Goal: Task Accomplishment & Management: Manage account settings

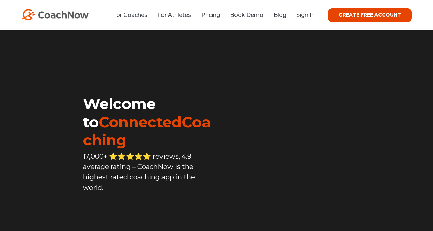
click at [307, 15] on link "Sign In" at bounding box center [306, 15] width 18 height 6
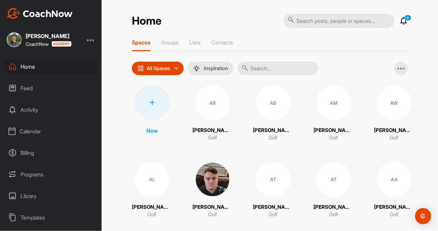
click at [37, 130] on div "Calendar" at bounding box center [51, 131] width 95 height 17
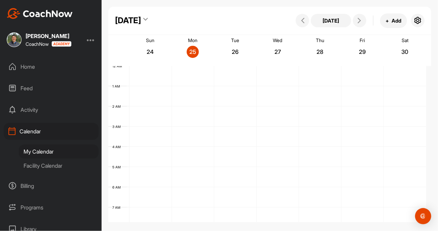
scroll to position [116, 0]
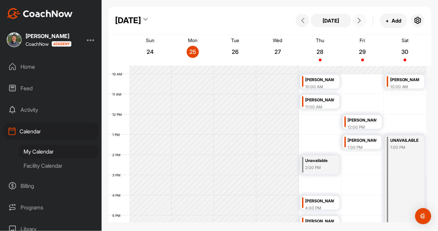
click at [363, 24] on button at bounding box center [359, 20] width 13 height 13
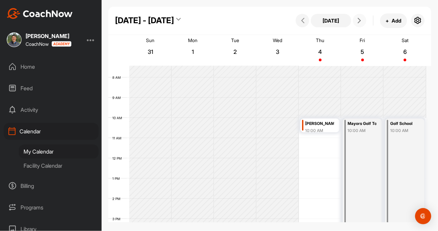
click at [357, 24] on button at bounding box center [359, 20] width 13 height 13
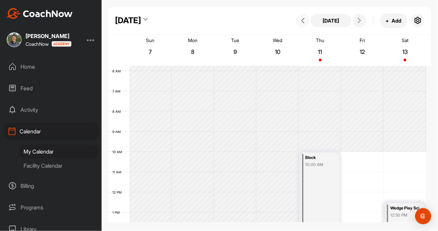
click at [306, 22] on span at bounding box center [303, 20] width 8 height 5
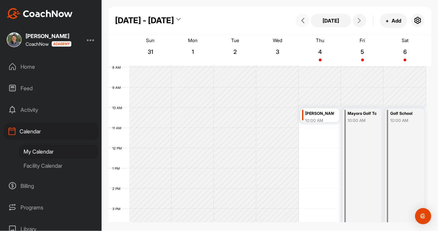
scroll to position [150, 0]
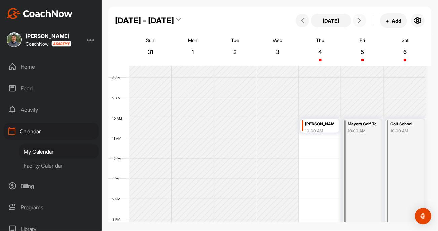
click at [360, 24] on button at bounding box center [359, 20] width 13 height 13
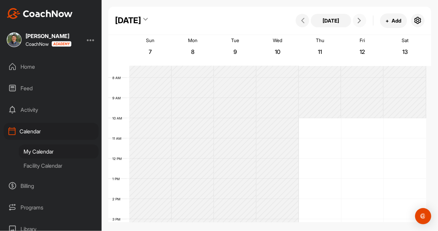
scroll to position [116, 0]
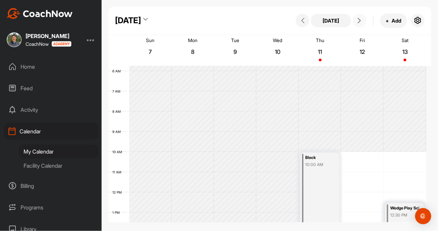
click at [360, 24] on button at bounding box center [359, 20] width 13 height 13
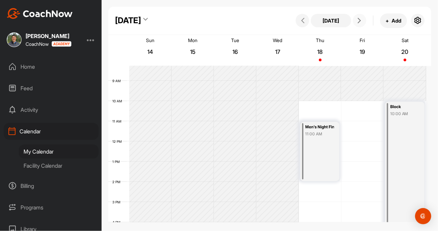
scroll to position [183, 0]
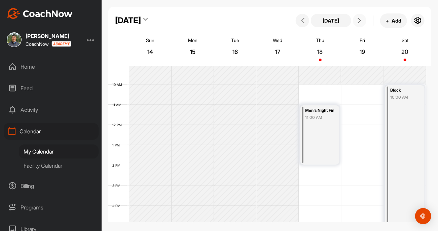
click at [404, 90] on div "Block" at bounding box center [404, 91] width 29 height 8
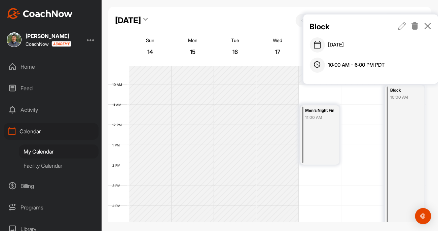
click at [415, 26] on icon at bounding box center [415, 25] width 8 height 7
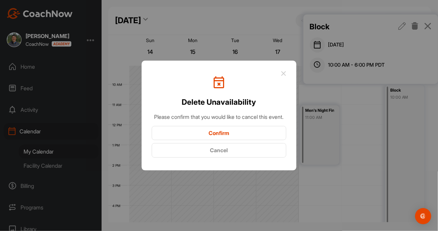
click at [235, 140] on button "Confirm" at bounding box center [219, 133] width 135 height 14
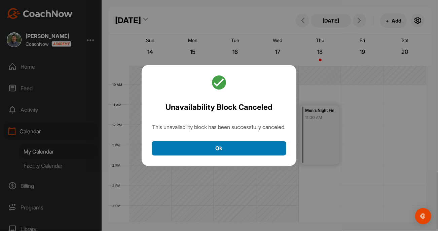
click at [243, 146] on button "Ok" at bounding box center [219, 148] width 135 height 14
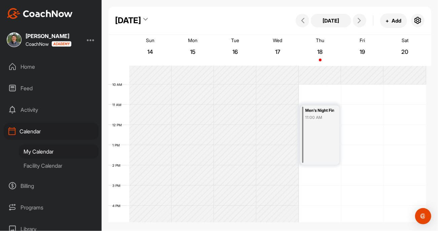
click at [317, 111] on div "Men's Night Finale" at bounding box center [320, 111] width 29 height 8
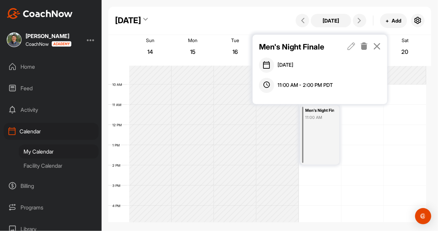
click at [353, 46] on icon at bounding box center [352, 45] width 8 height 7
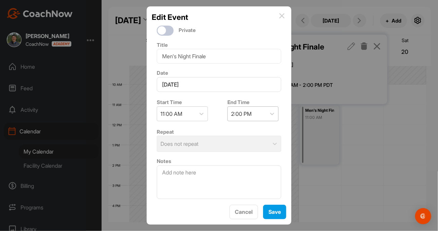
click at [263, 112] on div "2:00 PM" at bounding box center [247, 114] width 38 height 14
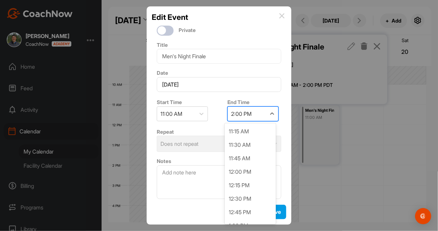
scroll to position [66, 0]
click at [263, 112] on div "2:00 PM" at bounding box center [247, 114] width 38 height 14
click at [271, 114] on icon at bounding box center [272, 113] width 7 height 7
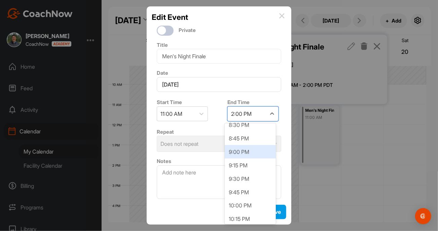
click at [252, 150] on div "9:00 PM" at bounding box center [250, 151] width 51 height 13
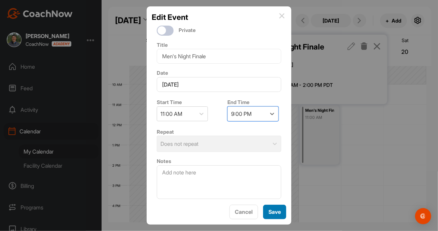
click at [268, 207] on button "Save" at bounding box center [274, 212] width 23 height 14
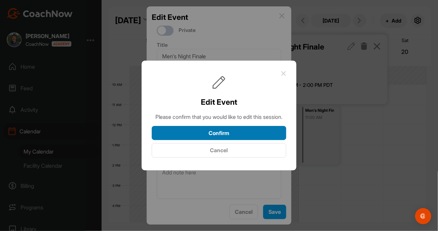
click at [245, 140] on button "Confirm" at bounding box center [219, 133] width 135 height 14
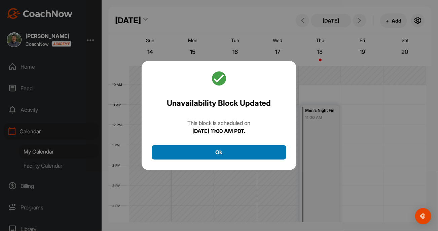
click at [247, 153] on button "Ok" at bounding box center [219, 152] width 135 height 14
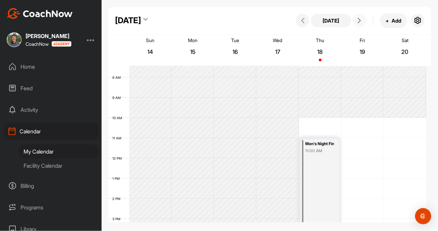
click at [357, 24] on button at bounding box center [359, 20] width 13 height 13
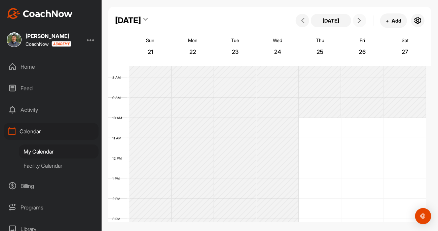
scroll to position [116, 0]
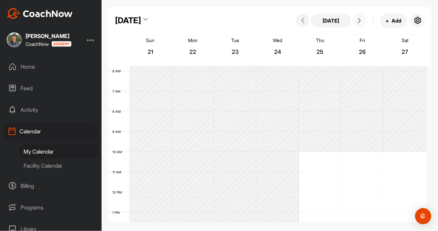
click at [357, 24] on button at bounding box center [359, 20] width 13 height 13
click at [300, 21] on span at bounding box center [303, 20] width 8 height 5
click at [302, 22] on icon at bounding box center [302, 20] width 5 height 5
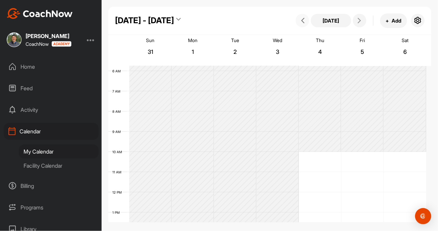
click at [302, 22] on icon at bounding box center [302, 20] width 5 height 5
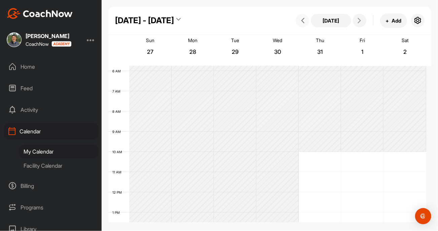
click at [302, 22] on icon at bounding box center [302, 20] width 5 height 5
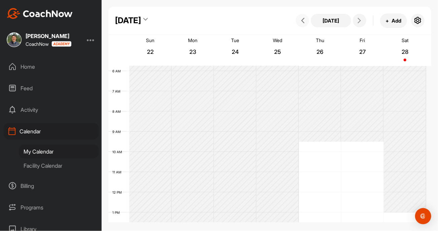
click at [302, 22] on icon at bounding box center [302, 20] width 5 height 5
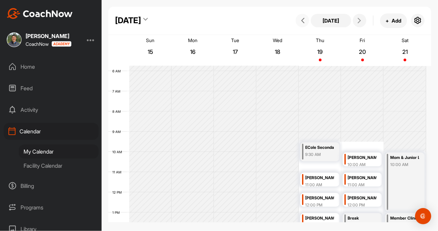
click at [302, 22] on icon at bounding box center [302, 20] width 5 height 5
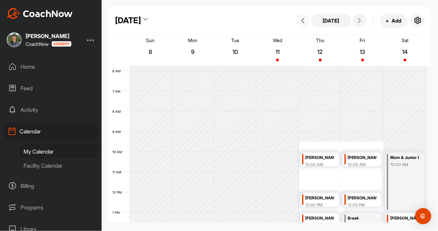
click at [302, 22] on icon at bounding box center [302, 20] width 5 height 5
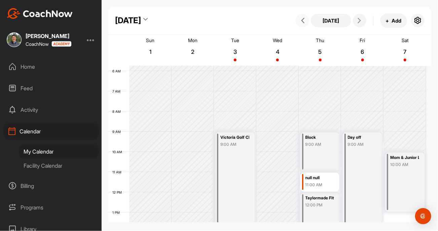
click at [302, 22] on icon at bounding box center [302, 20] width 5 height 5
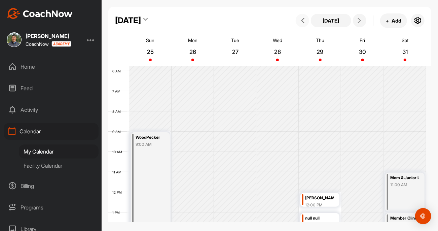
click at [301, 22] on icon at bounding box center [302, 20] width 5 height 5
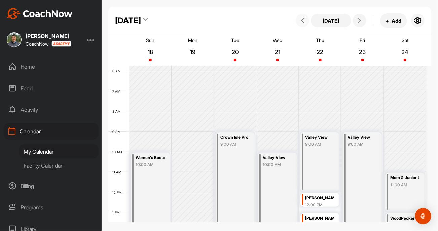
click at [302, 18] on icon at bounding box center [302, 20] width 5 height 5
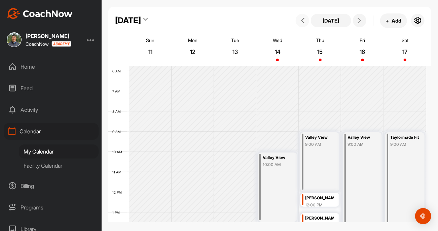
click at [302, 18] on icon at bounding box center [302, 20] width 5 height 5
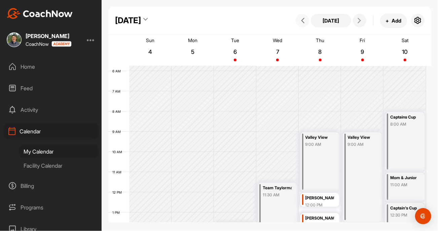
click at [302, 18] on icon at bounding box center [302, 20] width 5 height 5
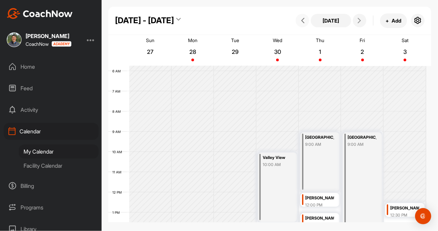
click at [302, 18] on icon at bounding box center [302, 20] width 5 height 5
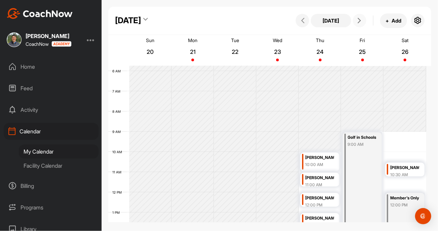
click at [361, 16] on button at bounding box center [359, 20] width 13 height 13
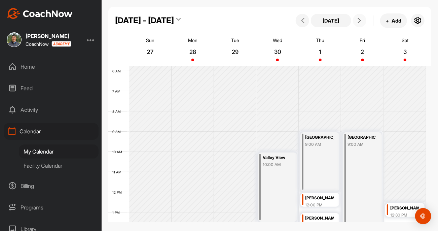
click at [361, 21] on icon at bounding box center [359, 20] width 5 height 5
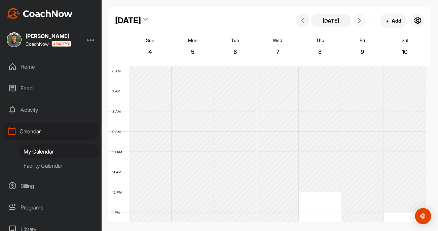
click at [361, 21] on icon at bounding box center [359, 20] width 5 height 5
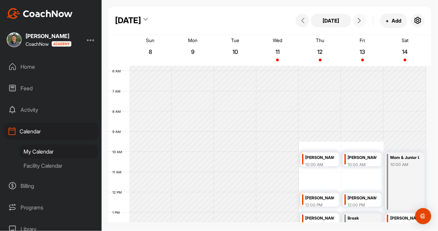
click at [361, 21] on icon at bounding box center [359, 20] width 5 height 5
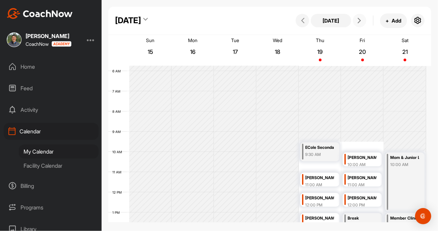
click at [361, 21] on icon at bounding box center [359, 20] width 5 height 5
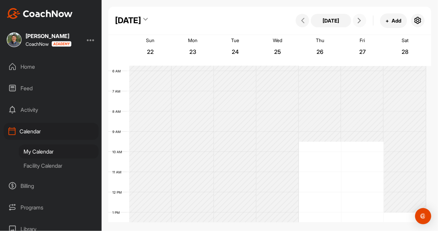
click at [361, 21] on icon at bounding box center [359, 20] width 5 height 5
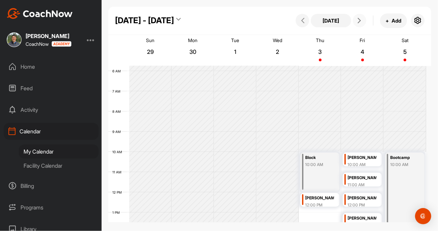
click at [361, 21] on icon at bounding box center [359, 20] width 5 height 5
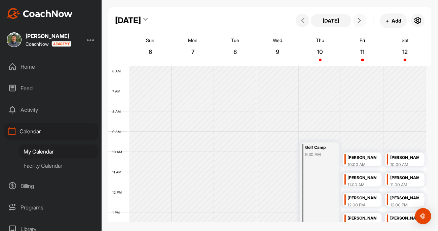
click at [361, 21] on icon at bounding box center [359, 20] width 5 height 5
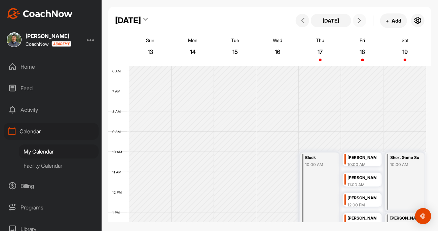
click at [361, 21] on icon at bounding box center [359, 20] width 5 height 5
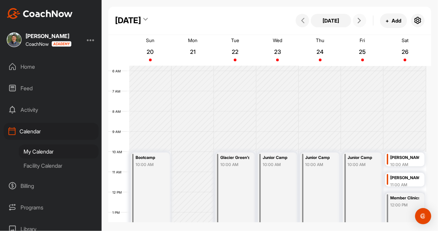
click at [361, 21] on icon at bounding box center [359, 20] width 5 height 5
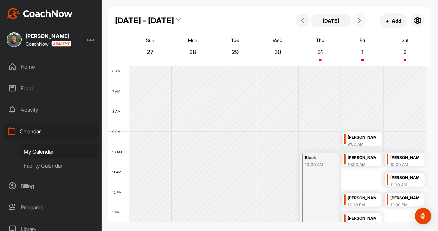
click at [361, 21] on icon at bounding box center [359, 20] width 5 height 5
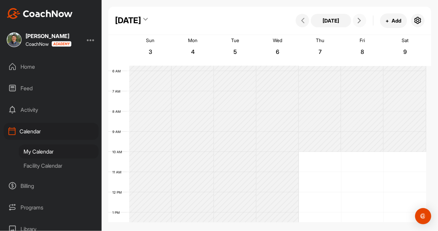
click at [361, 21] on icon at bounding box center [359, 20] width 5 height 5
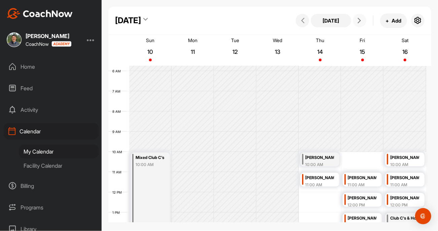
click at [361, 21] on icon at bounding box center [359, 20] width 5 height 5
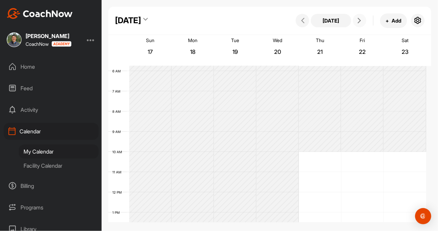
click at [361, 21] on icon at bounding box center [359, 20] width 5 height 5
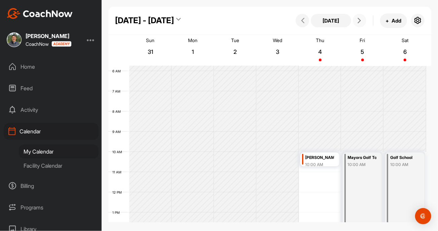
click at [361, 21] on icon at bounding box center [359, 20] width 5 height 5
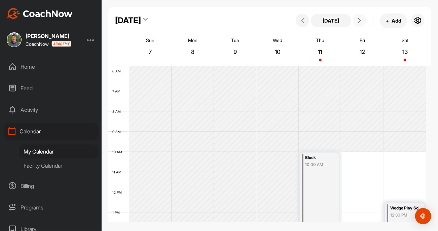
click at [361, 21] on icon at bounding box center [359, 20] width 5 height 5
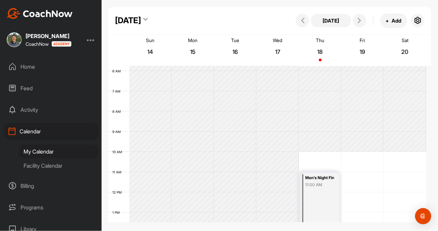
click at [310, 19] on div "[DATE] + Add" at bounding box center [359, 20] width 131 height 14
click at [304, 19] on icon at bounding box center [302, 20] width 5 height 5
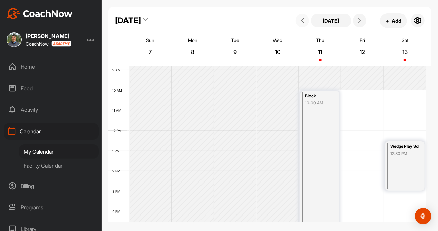
scroll to position [150, 0]
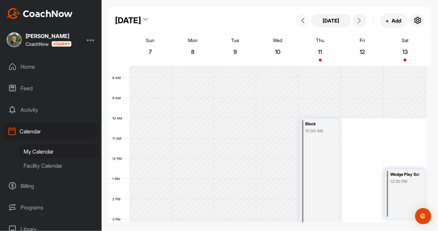
click at [305, 23] on icon at bounding box center [302, 20] width 5 height 5
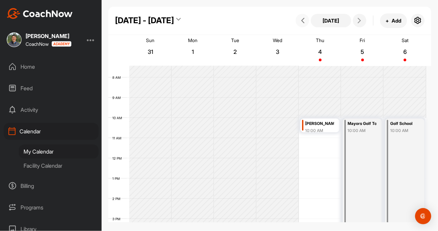
click at [305, 25] on button at bounding box center [302, 20] width 13 height 13
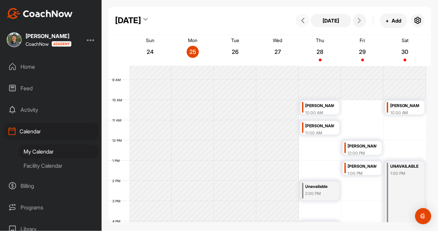
scroll to position [150, 0]
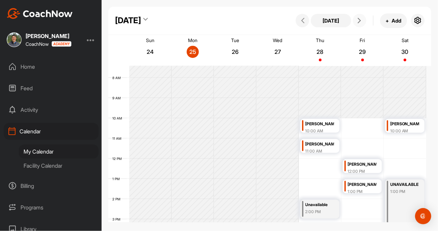
click at [361, 22] on icon at bounding box center [359, 20] width 5 height 5
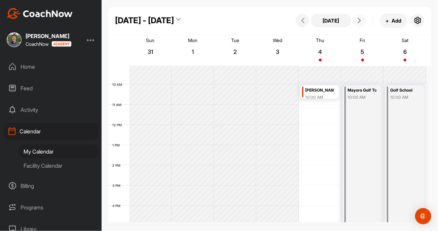
click at [361, 18] on icon at bounding box center [359, 20] width 5 height 5
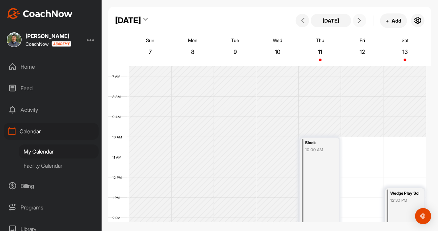
scroll to position [116, 0]
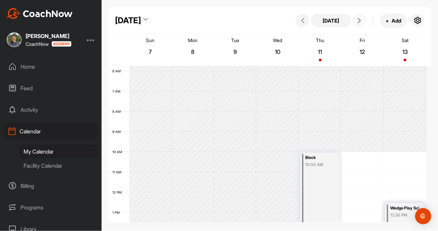
click at [361, 20] on icon at bounding box center [359, 20] width 5 height 5
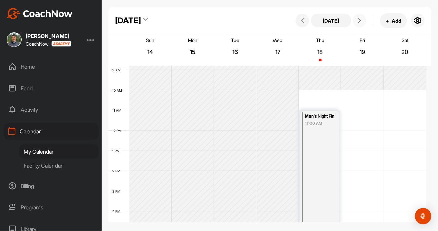
scroll to position [217, 0]
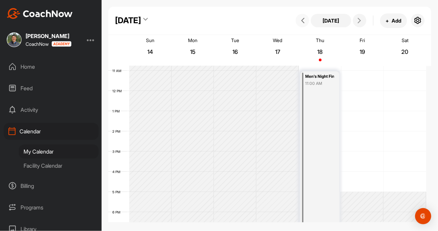
click at [305, 18] on icon at bounding box center [302, 20] width 5 height 5
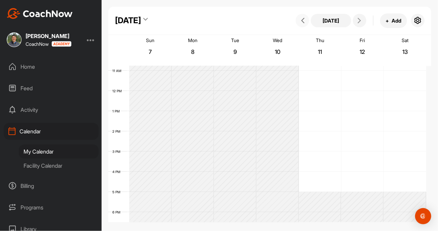
scroll to position [116, 0]
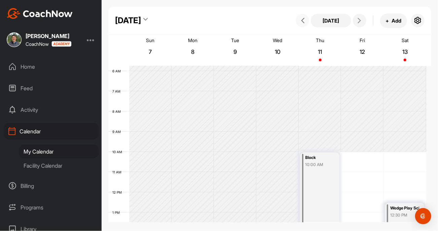
click at [305, 18] on icon at bounding box center [302, 20] width 5 height 5
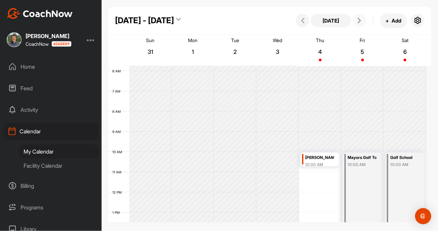
click at [359, 20] on icon at bounding box center [359, 20] width 5 height 5
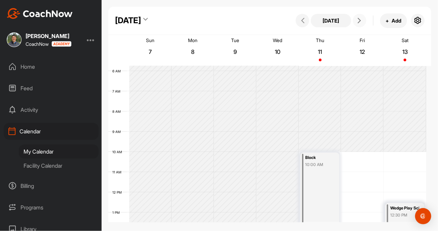
click at [359, 20] on icon at bounding box center [359, 20] width 5 height 5
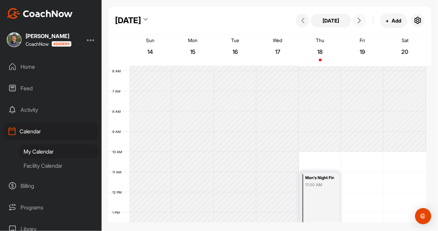
click at [359, 20] on icon at bounding box center [359, 20] width 5 height 5
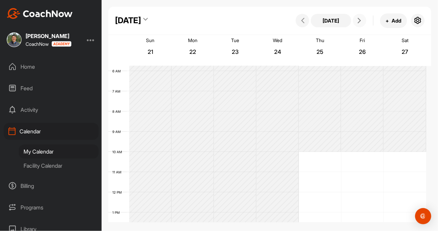
click at [359, 20] on icon at bounding box center [359, 20] width 5 height 5
click at [304, 21] on icon at bounding box center [302, 20] width 5 height 5
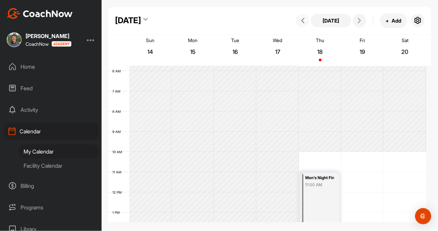
click at [304, 21] on icon at bounding box center [302, 20] width 5 height 5
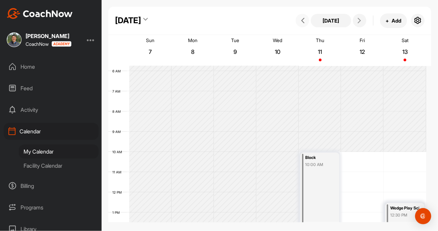
click at [304, 21] on icon at bounding box center [302, 20] width 5 height 5
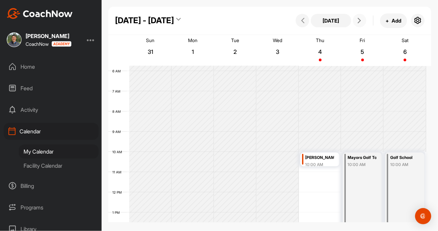
click at [360, 22] on icon at bounding box center [359, 20] width 5 height 5
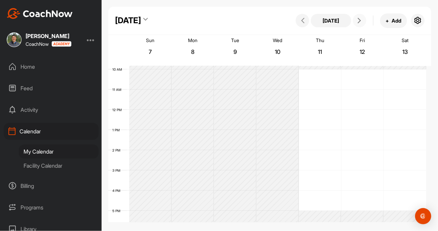
scroll to position [183, 0]
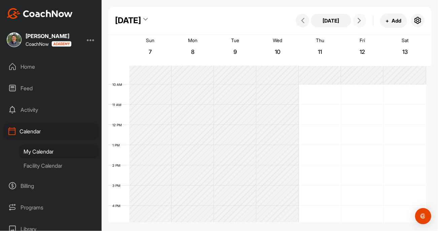
click at [361, 19] on icon at bounding box center [359, 20] width 5 height 5
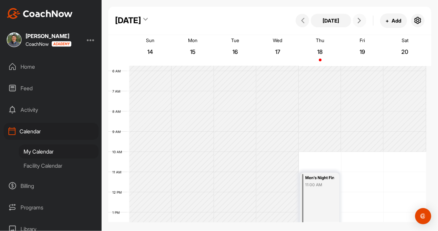
click at [361, 19] on icon at bounding box center [359, 20] width 5 height 5
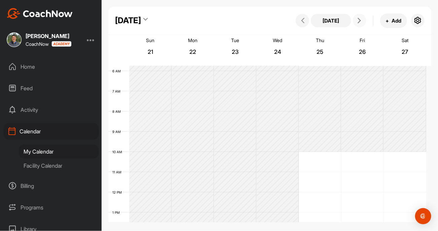
click at [361, 19] on icon at bounding box center [359, 20] width 5 height 5
click at [46, 64] on div "Home" at bounding box center [51, 66] width 95 height 17
